Goal: Task Accomplishment & Management: Complete application form

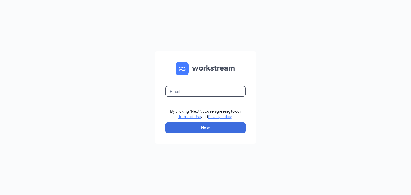
click at [198, 90] on input "text" at bounding box center [205, 91] width 80 height 11
type input "[EMAIL_ADDRESS][DOMAIN_NAME]"
click at [210, 128] on button "Next" at bounding box center [205, 128] width 80 height 11
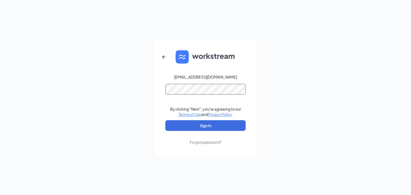
click at [165, 120] on button "Sign In" at bounding box center [205, 125] width 80 height 11
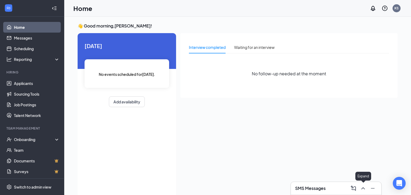
click at [361, 189] on icon "ChevronUp" at bounding box center [363, 188] width 6 height 6
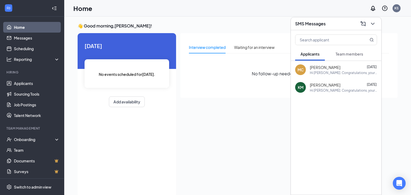
click at [347, 54] on span "Team members" at bounding box center [350, 54] width 28 height 5
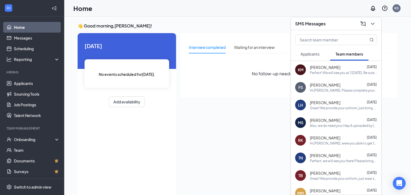
click at [325, 102] on span "Lloyd Horn" at bounding box center [325, 102] width 31 height 5
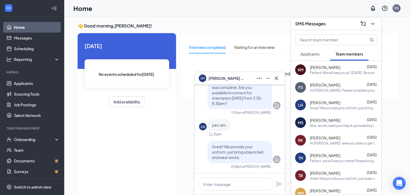
click at [185, 21] on div "👋 Good morning, Kelly Smith ! Today No events scheduled for today . Add availab…" at bounding box center [237, 112] width 347 height 190
click at [26, 138] on div "Onboarding" at bounding box center [34, 139] width 41 height 5
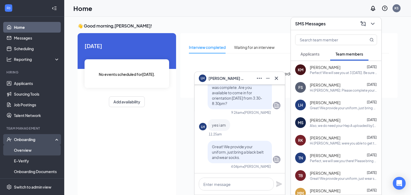
click at [28, 154] on link "Overview" at bounding box center [37, 150] width 46 height 11
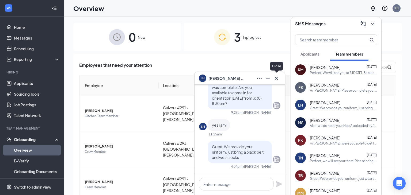
click at [277, 78] on icon "Cross" at bounding box center [276, 78] width 6 height 6
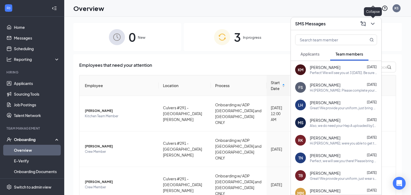
click at [373, 24] on icon "ChevronDown" at bounding box center [372, 24] width 3 height 2
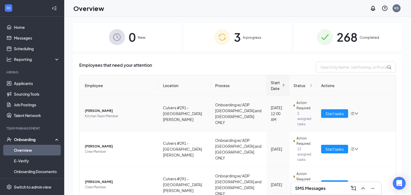
click at [99, 108] on span "Lloyd E Horn" at bounding box center [120, 110] width 70 height 5
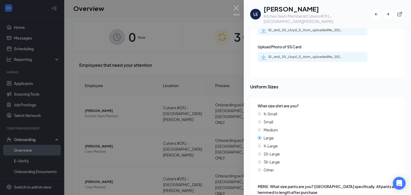
scroll to position [933, 0]
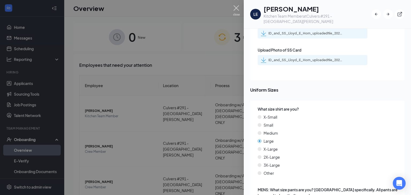
click at [237, 9] on img at bounding box center [236, 10] width 7 height 10
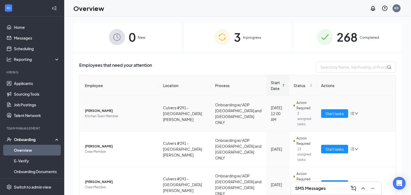
click at [95, 108] on span "Lloyd E Horn" at bounding box center [120, 110] width 70 height 5
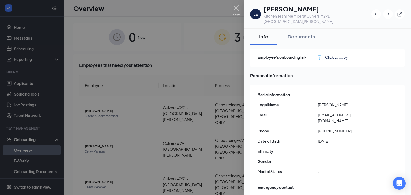
click at [236, 8] on img at bounding box center [236, 10] width 7 height 10
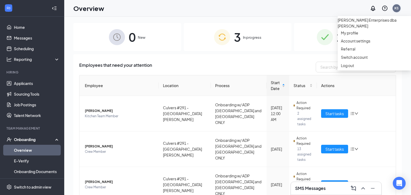
click at [396, 10] on div "KS" at bounding box center [396, 8] width 4 height 5
click at [398, 7] on div "KS" at bounding box center [396, 8] width 4 height 5
click at [349, 68] on div "Log out" at bounding box center [374, 65] width 67 height 5
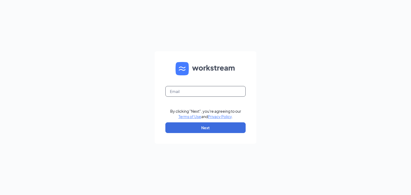
click at [189, 95] on input "text" at bounding box center [205, 91] width 80 height 11
type input "culvers291kelly@gmail.com"
click at [194, 129] on button "Next" at bounding box center [205, 128] width 80 height 11
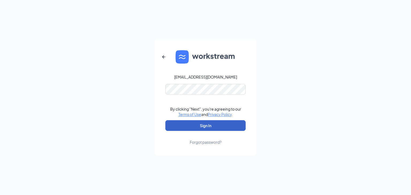
click at [214, 124] on button "Sign In" at bounding box center [205, 125] width 80 height 11
click at [210, 125] on button "Sign In" at bounding box center [205, 125] width 80 height 11
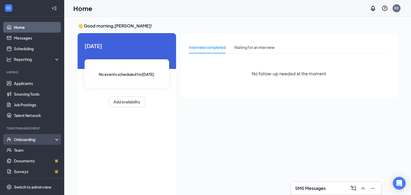
click at [30, 138] on div "Onboarding" at bounding box center [34, 139] width 41 height 5
click at [29, 149] on link "Overview" at bounding box center [37, 150] width 46 height 11
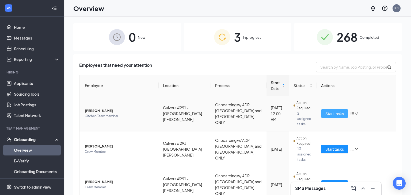
click at [337, 113] on span "Start tasks" at bounding box center [334, 114] width 18 height 6
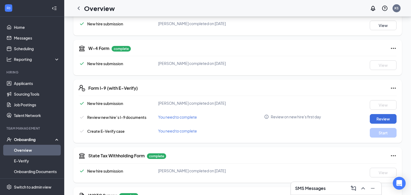
scroll to position [534, 0]
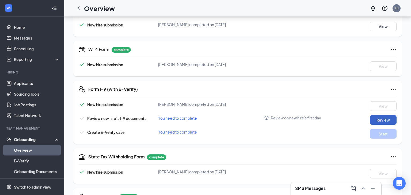
click at [383, 115] on button "Review" at bounding box center [383, 120] width 27 height 10
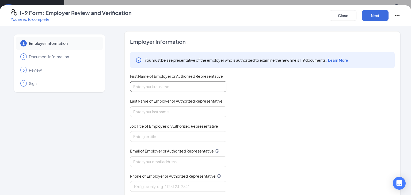
click at [161, 86] on input "First Name of Employer or Authorized Representative" at bounding box center [178, 86] width 96 height 11
type input "Kelly"
click at [153, 109] on input "Last Name of Employer or Authorized Representative" at bounding box center [178, 112] width 96 height 11
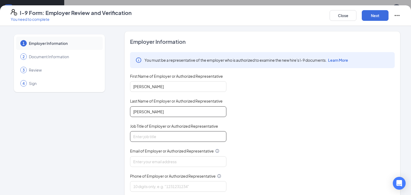
type input "Smith"
click at [152, 135] on input "Job Title of Employer or Authorized Representative" at bounding box center [178, 136] width 96 height 11
type input "Manager"
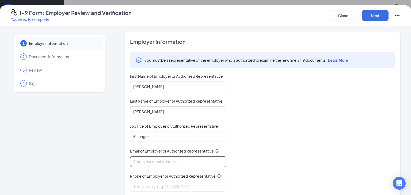
click at [147, 164] on input "Email of Employer or Authorized Representative" at bounding box center [178, 162] width 96 height 11
type input "Culvers291kelly@gmail.com"
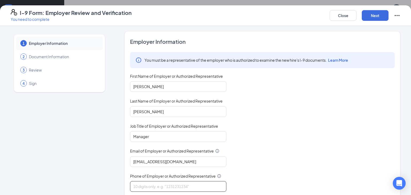
click at [147, 188] on input "Phone of Employer or Authorized Representative" at bounding box center [178, 186] width 96 height 11
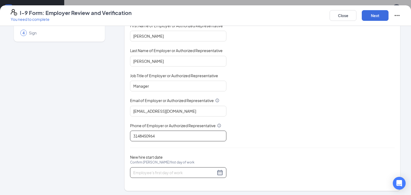
type input "3148450964"
click at [222, 172] on div at bounding box center [178, 173] width 90 height 6
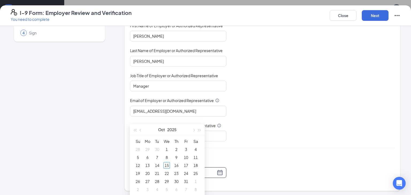
scroll to position [594, 0]
type input "10/15/2025"
click at [168, 159] on div "15" at bounding box center [167, 159] width 6 height 6
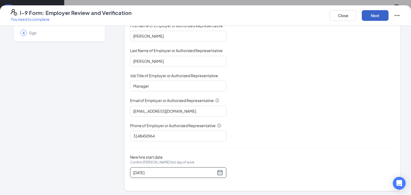
click at [374, 15] on button "Next" at bounding box center [375, 15] width 27 height 11
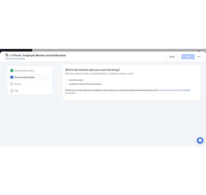
scroll to position [0, 0]
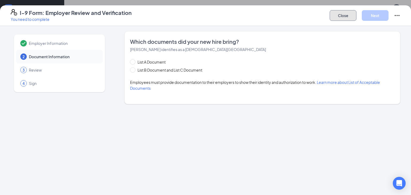
click at [342, 16] on button "Close" at bounding box center [343, 15] width 27 height 11
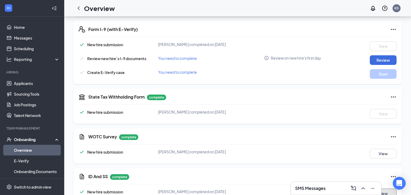
click at [387, 189] on button "View" at bounding box center [383, 194] width 27 height 10
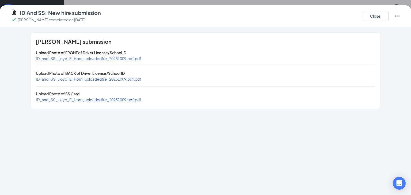
click at [110, 59] on span "ID_and_SS_Lloyd_E_Horn_uploadedfile_20251009.pdf.pdf" at bounding box center [88, 58] width 105 height 5
click at [84, 101] on span "ID_and_SS_Lloyd_E_Horn_uploadedfile_20251009.pdf.pdf" at bounding box center [88, 99] width 105 height 5
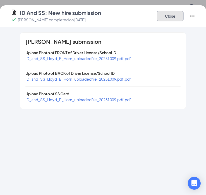
click at [166, 18] on button "Close" at bounding box center [169, 16] width 27 height 11
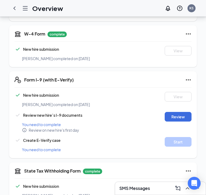
scroll to position [662, 0]
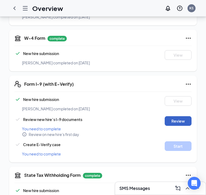
click at [173, 116] on button "Review" at bounding box center [177, 121] width 27 height 10
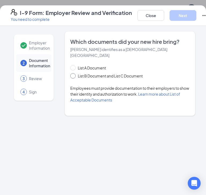
click at [73, 73] on input "List B Document and List C Document" at bounding box center [72, 75] width 4 height 4
radio input "true"
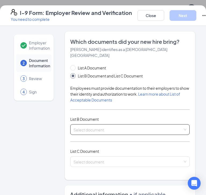
click at [120, 125] on input "search" at bounding box center [127, 129] width 109 height 8
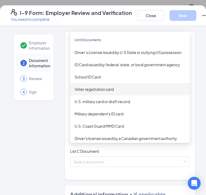
click at [31, 146] on div "Employer Information 2 Document Information 3 Review 4 Sign" at bounding box center [34, 182] width 46 height 303
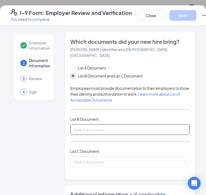
click at [98, 125] on input "search" at bounding box center [127, 129] width 109 height 8
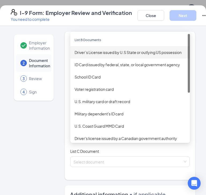
click at [115, 50] on div "Driver’s License issued by U.S State or outlying US possession" at bounding box center [129, 52] width 119 height 12
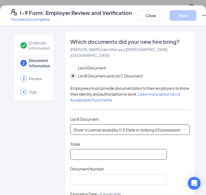
click at [101, 150] on span at bounding box center [118, 155] width 90 height 10
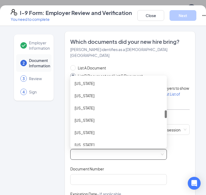
scroll to position [293, 0]
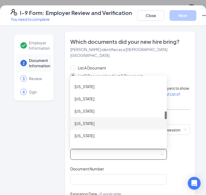
click at [92, 121] on div "Missouri" at bounding box center [118, 124] width 88 height 6
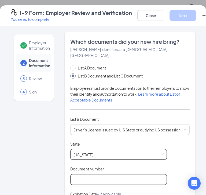
click at [93, 174] on input "Document Number" at bounding box center [118, 179] width 96 height 11
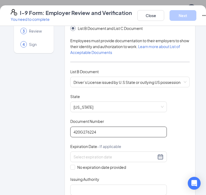
scroll to position [50, 0]
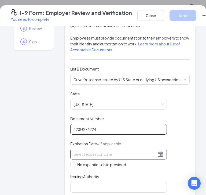
type input "420G276224"
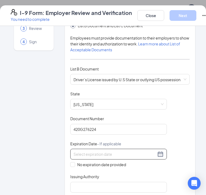
click at [83, 151] on input at bounding box center [114, 154] width 82 height 6
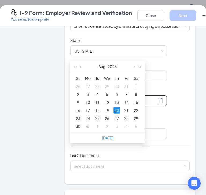
scroll to position [710, 0]
click at [116, 112] on div "20" at bounding box center [116, 110] width 6 height 6
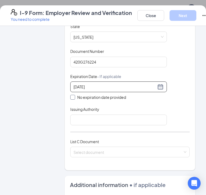
scroll to position [119, 0]
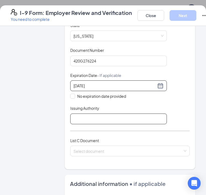
type input "08/20/2026"
click at [128, 114] on input "Issuing Authority" at bounding box center [118, 119] width 96 height 11
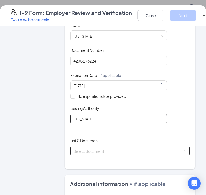
click at [185, 146] on div "Select document" at bounding box center [129, 151] width 119 height 11
type input "Missouri"
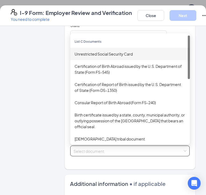
click at [143, 51] on div "Unrestricted Social Security Card" at bounding box center [129, 54] width 111 height 6
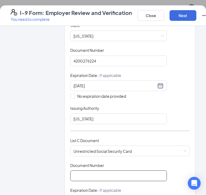
click at [83, 171] on input "Document Number" at bounding box center [118, 176] width 96 height 11
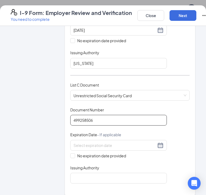
scroll to position [180, 0]
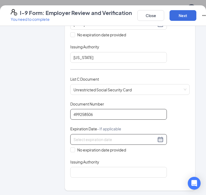
type input "499258506"
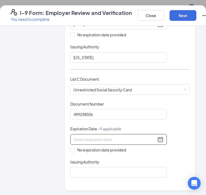
click at [82, 137] on input at bounding box center [114, 140] width 82 height 6
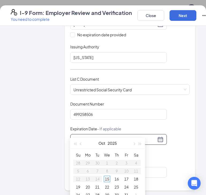
click at [173, 122] on div "Document Title Unrestricted Social Security Card Document Number 499258506 Expi…" at bounding box center [129, 139] width 119 height 77
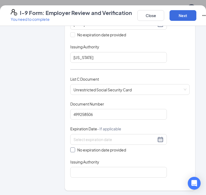
click at [73, 148] on input "No expiration date provided" at bounding box center [72, 150] width 4 height 4
checkbox input "true"
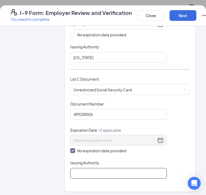
click at [91, 168] on input "Issuing Authority" at bounding box center [118, 173] width 96 height 11
click at [116, 168] on input "Social Security Admin" at bounding box center [118, 173] width 96 height 11
type input "Social Security Administration"
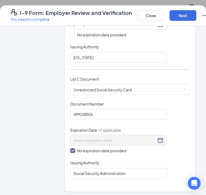
click at [133, 160] on div "Issuing Authority" at bounding box center [118, 164] width 96 height 8
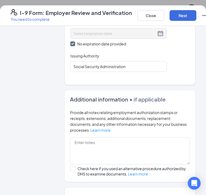
scroll to position [291, 0]
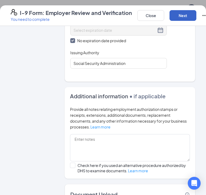
click at [184, 17] on button "Next" at bounding box center [182, 15] width 27 height 11
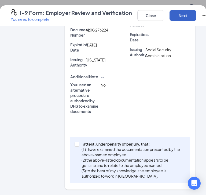
scroll to position [195, 0]
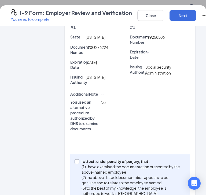
click at [77, 160] on input "I attest, under penalty of perjury, that: (1) I have examined the documentation…" at bounding box center [76, 162] width 4 height 4
checkbox input "true"
click at [183, 15] on button "Next" at bounding box center [182, 15] width 27 height 11
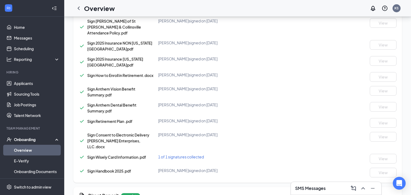
scroll to position [797, 0]
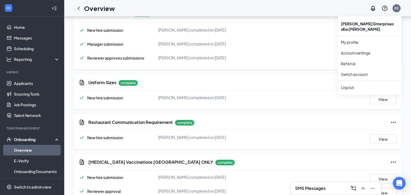
click at [398, 8] on div "KS" at bounding box center [396, 8] width 4 height 5
click at [351, 88] on div "Log out" at bounding box center [370, 87] width 58 height 5
